Goal: Task Accomplishment & Management: Use online tool/utility

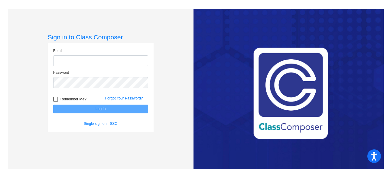
type input "[PERSON_NAME][EMAIL_ADDRESS][PERSON_NAME][DOMAIN_NAME]"
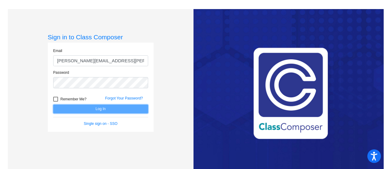
click at [100, 112] on button "Log In" at bounding box center [100, 109] width 95 height 9
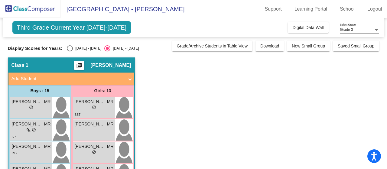
click at [80, 50] on div "[DATE] - [DATE]" at bounding box center [87, 48] width 28 height 5
click at [70, 51] on input "[DATE] - [DATE]" at bounding box center [69, 51] width 0 height 0
radio input "true"
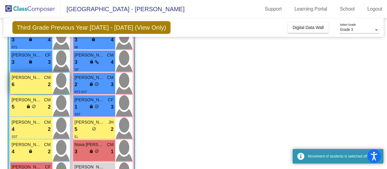
scroll to position [211, 0]
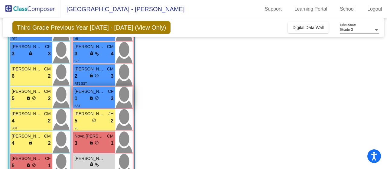
click at [84, 97] on div "1 lock do_not_disturb_alt 3" at bounding box center [94, 99] width 39 height 8
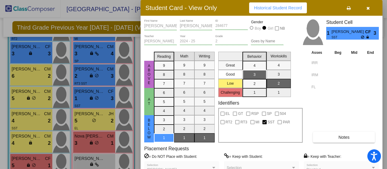
click at [313, 121] on div "Asses Beg Mid End IRR IRM FL Notes" at bounding box center [344, 95] width 69 height 93
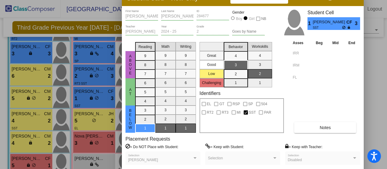
drag, startPoint x: 321, startPoint y: 6, endPoint x: 302, endPoint y: -3, distance: 21.1
click at [302, 0] on html "Accessibility Screen-Reader Guide, Feedback, and Issue Reporting | New window […" at bounding box center [193, 84] width 387 height 169
click at [319, 128] on button "Notes" at bounding box center [325, 127] width 62 height 11
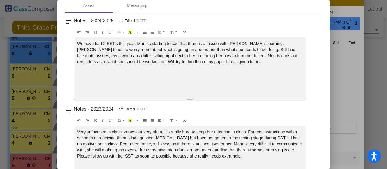
scroll to position [0, 0]
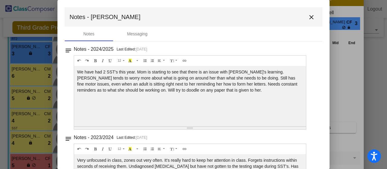
click at [312, 20] on button "close" at bounding box center [311, 17] width 12 height 12
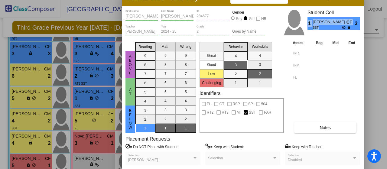
drag, startPoint x: 358, startPoint y: 12, endPoint x: 358, endPoint y: 34, distance: 22.4
click at [358, 34] on div "Student Cell 1 [PERSON_NAME] [PERSON_NAME] SST 3" at bounding box center [333, 25] width 53 height 30
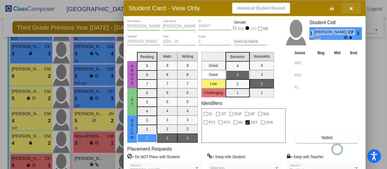
drag, startPoint x: 341, startPoint y: 1, endPoint x: 343, endPoint y: 13, distance: 12.0
click at [343, 13] on button "button" at bounding box center [350, 8] width 19 height 11
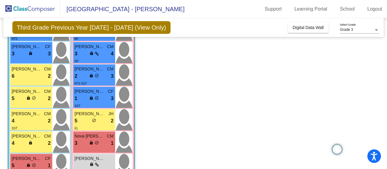
click at [285, 100] on app-classroom "Class 1 picture_as_pdf [PERSON_NAME] Add Student First Name Last Name Student I…" at bounding box center [193, 38] width 371 height 384
click at [176, 108] on app-classroom "Class 1 picture_as_pdf [PERSON_NAME] Add Student First Name Last Name Student I…" at bounding box center [193, 38] width 371 height 384
